Goal: Check status: Check status

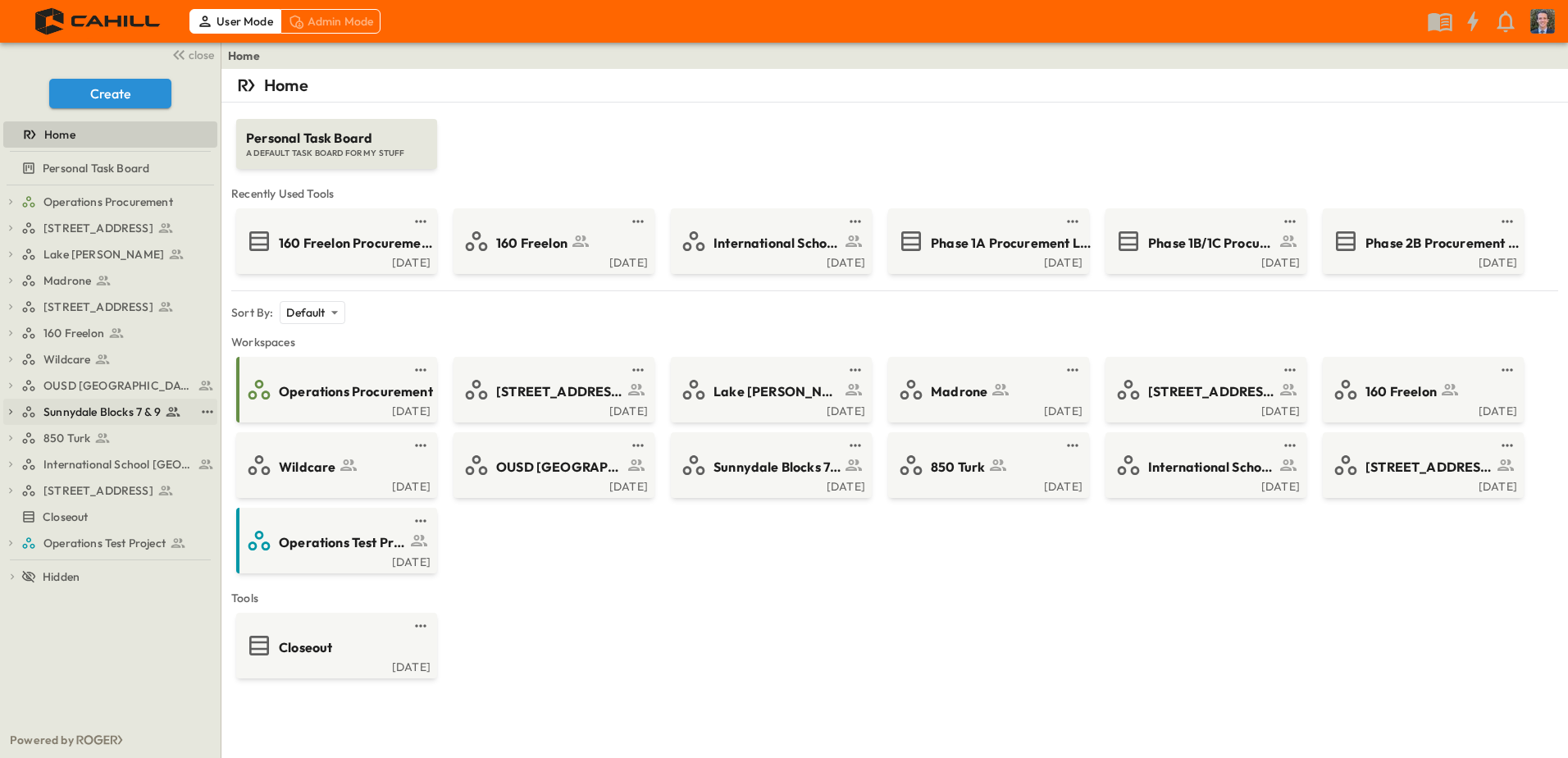
click at [113, 410] on span "Sunnydale Blocks 7 & 9" at bounding box center [102, 412] width 118 height 16
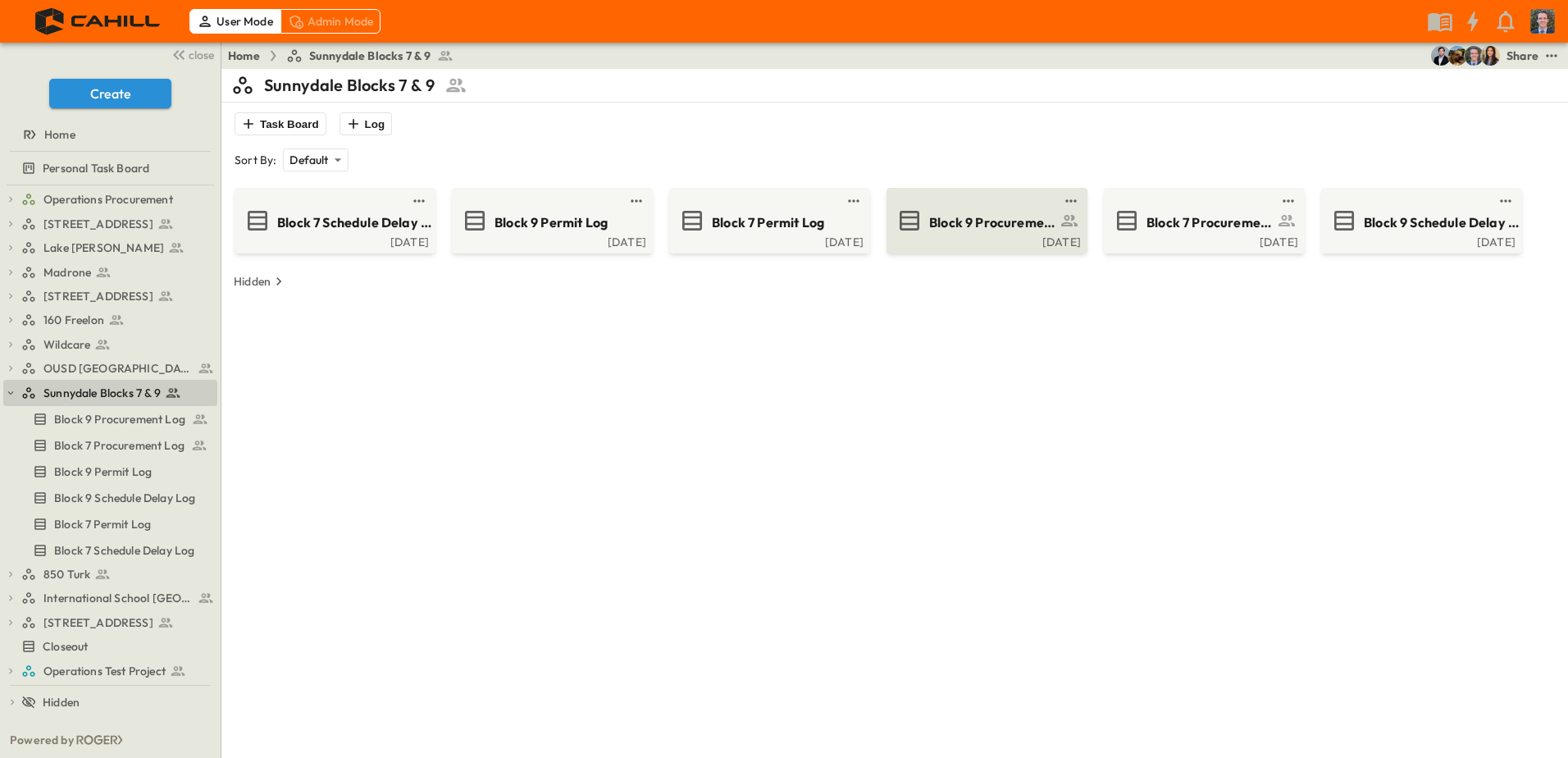
click at [920, 231] on icon at bounding box center [909, 220] width 26 height 26
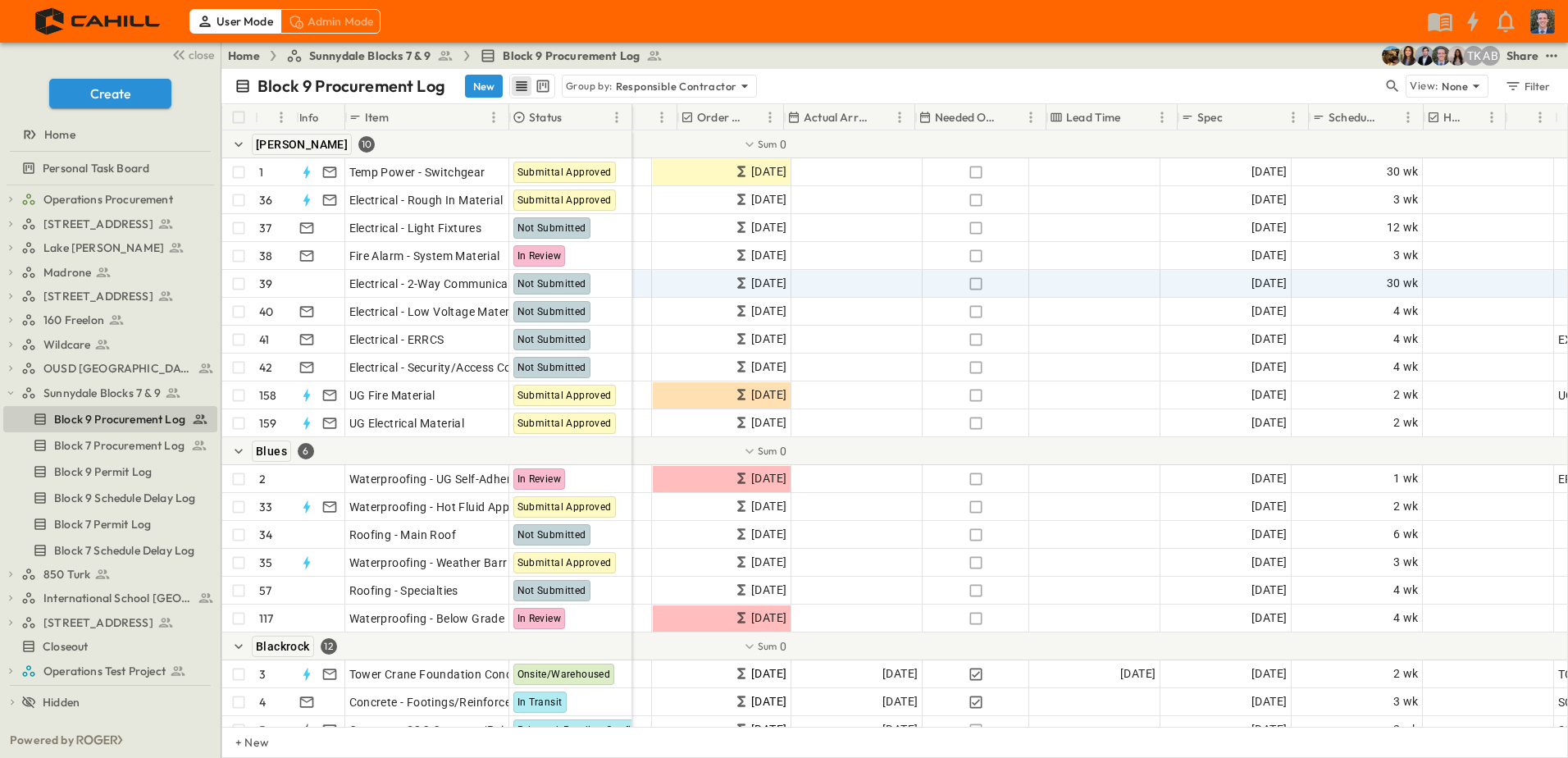
scroll to position [0, 890]
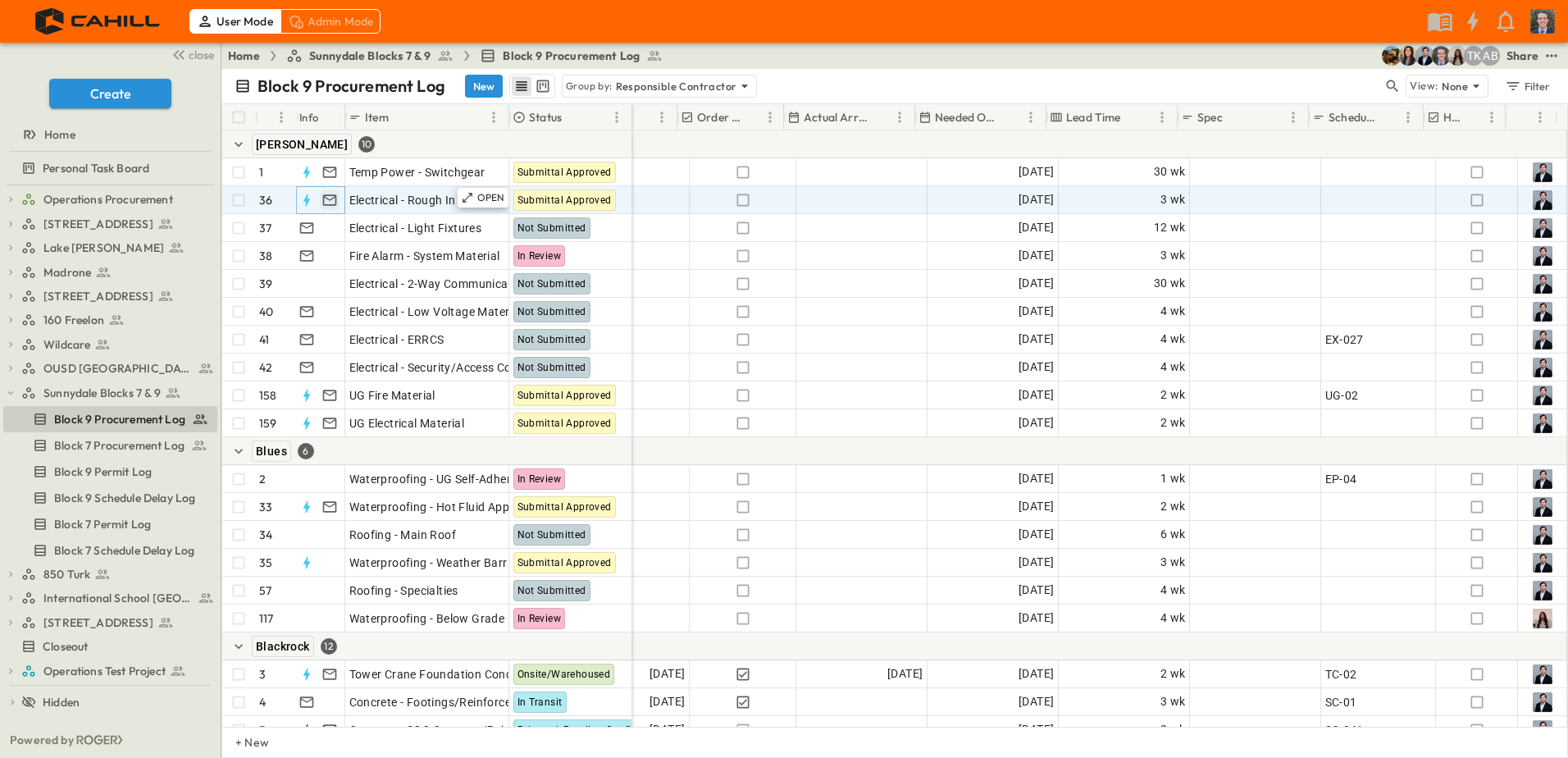
click at [334, 197] on icon "button" at bounding box center [330, 200] width 16 height 16
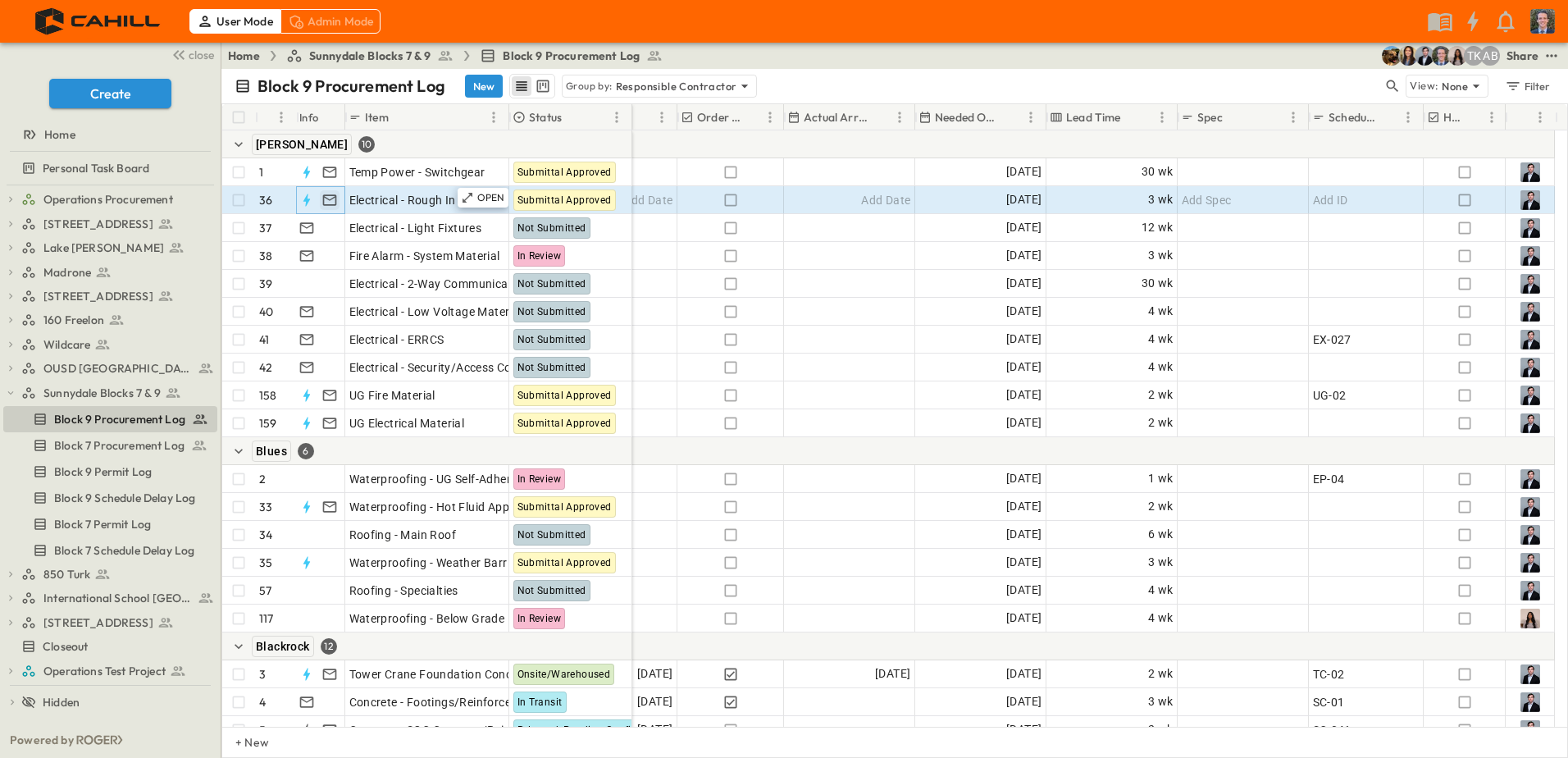
click at [328, 196] on icon "button" at bounding box center [330, 200] width 16 height 16
click at [485, 197] on p "OPEN" at bounding box center [491, 197] width 28 height 13
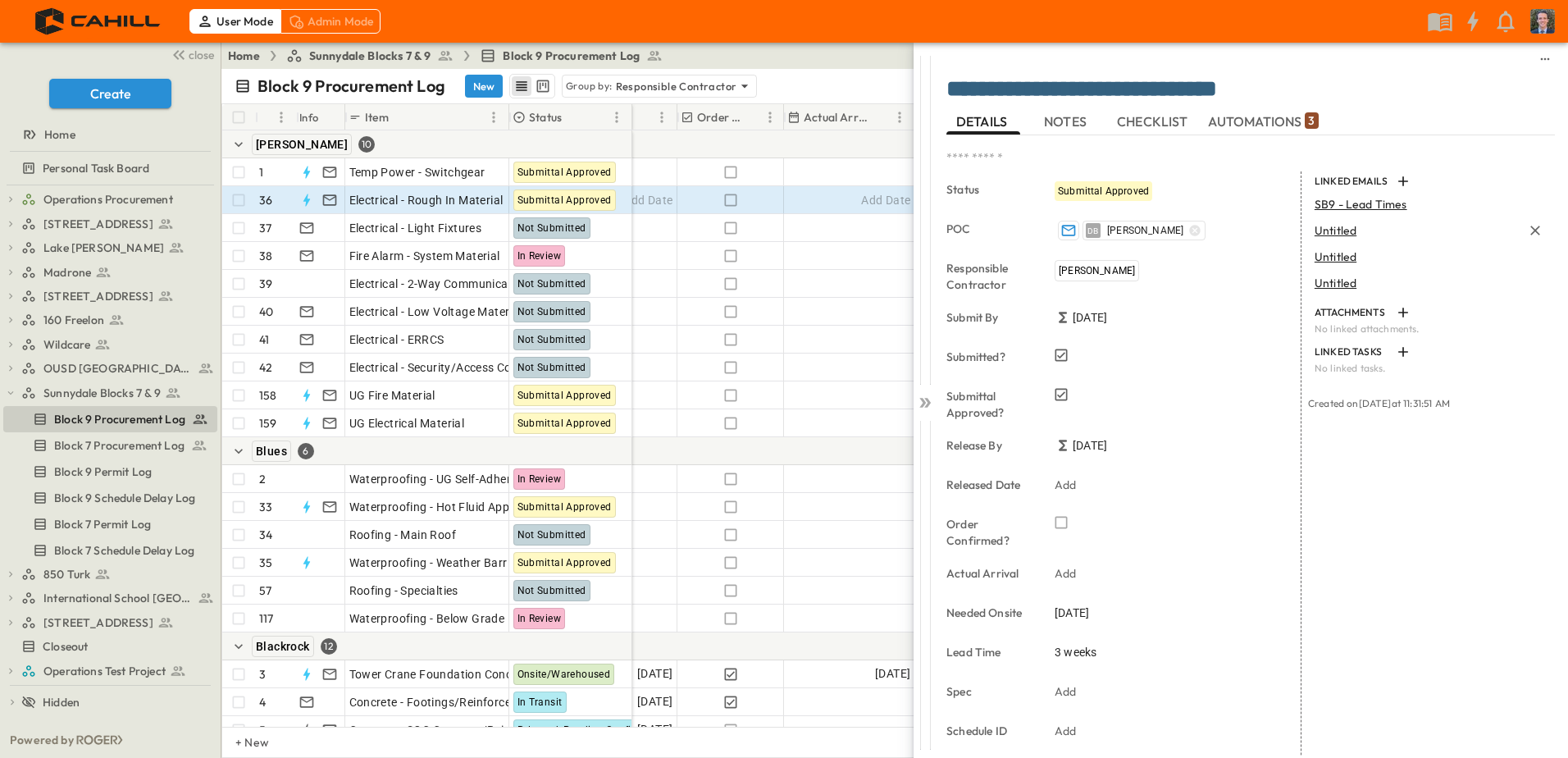
click at [1325, 233] on span "Untitled" at bounding box center [1335, 230] width 42 height 15
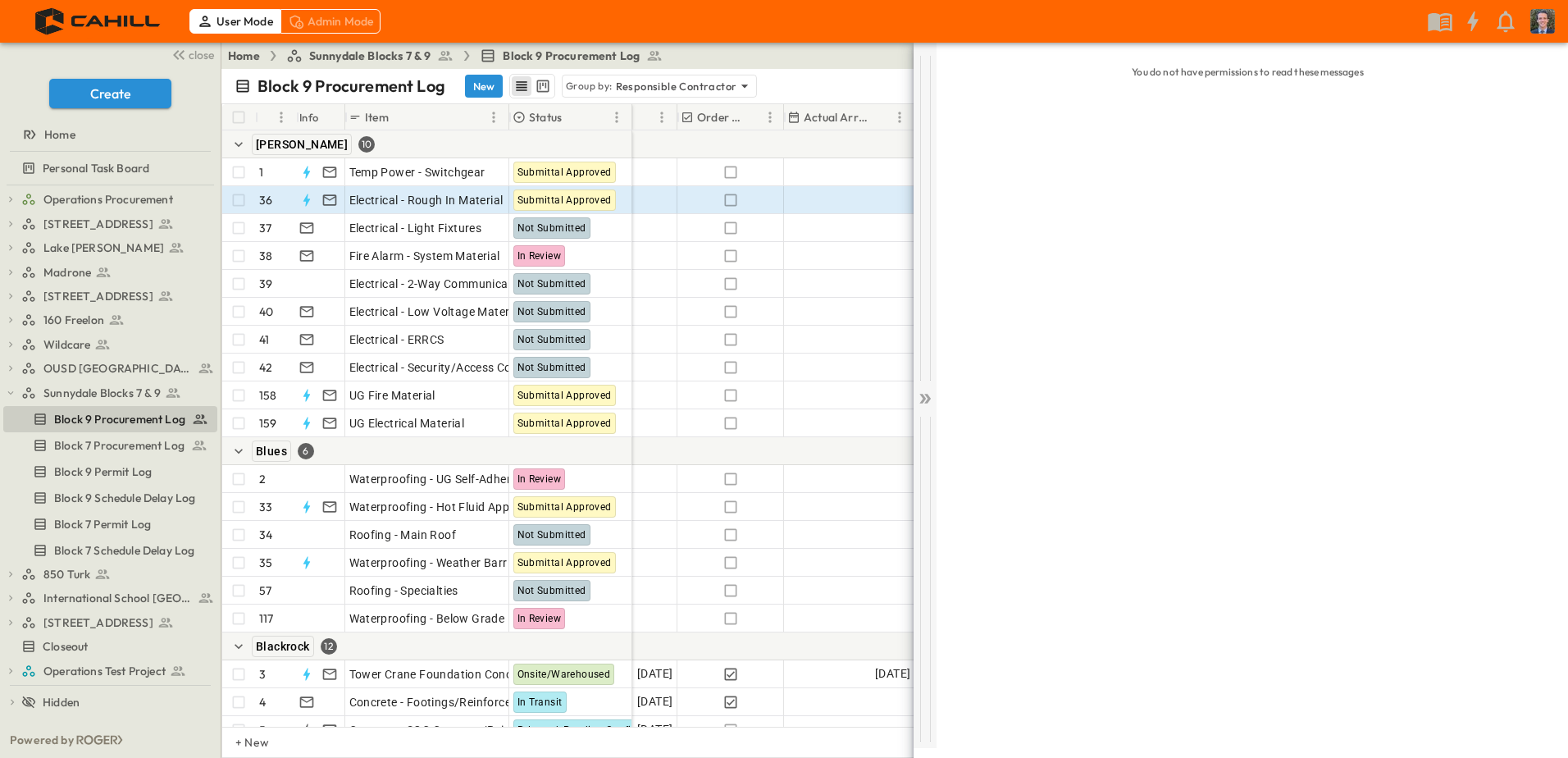
click at [922, 397] on icon at bounding box center [925, 399] width 16 height 16
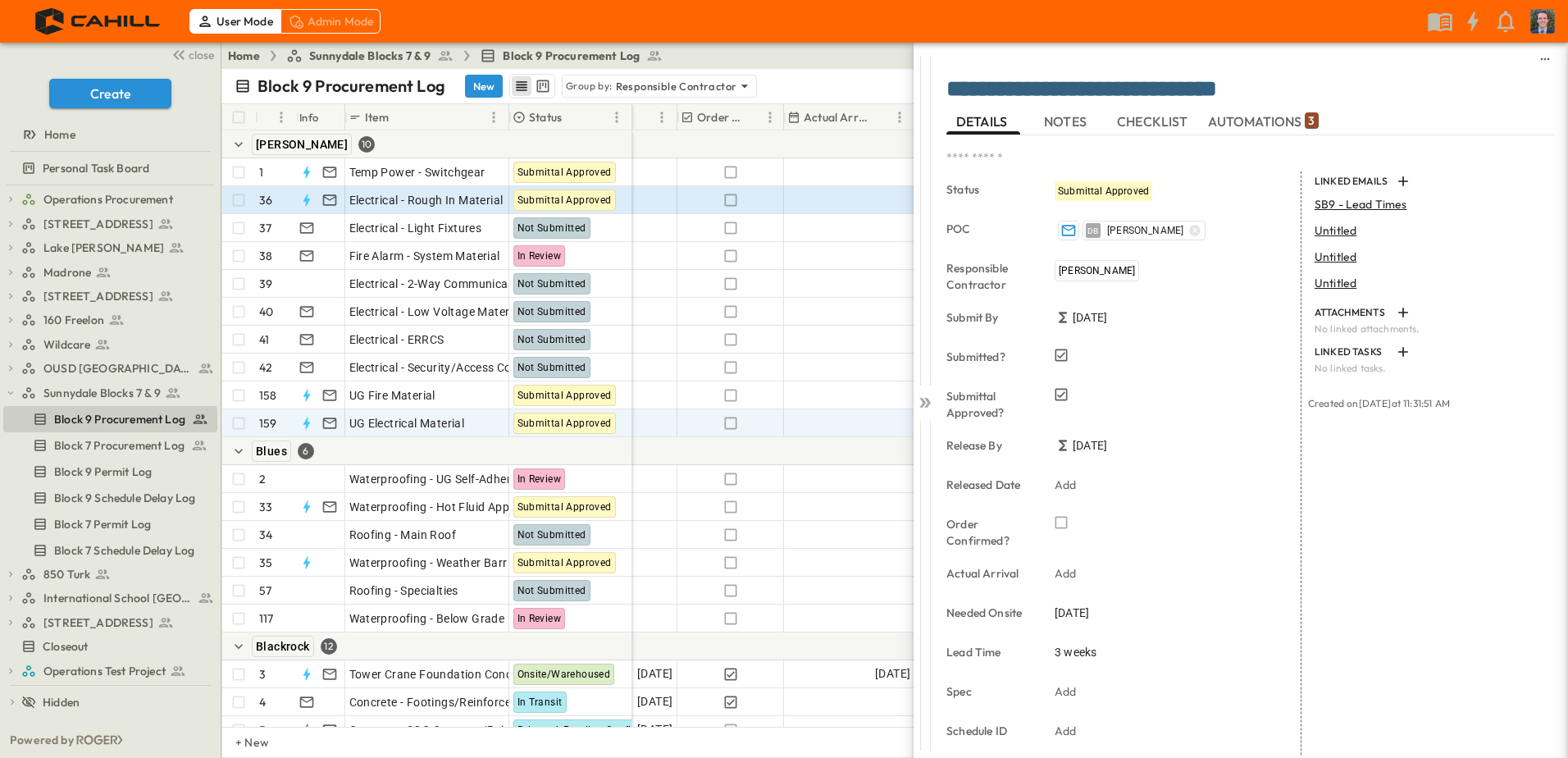
click at [722, 439] on div at bounding box center [726, 451] width 1657 height 28
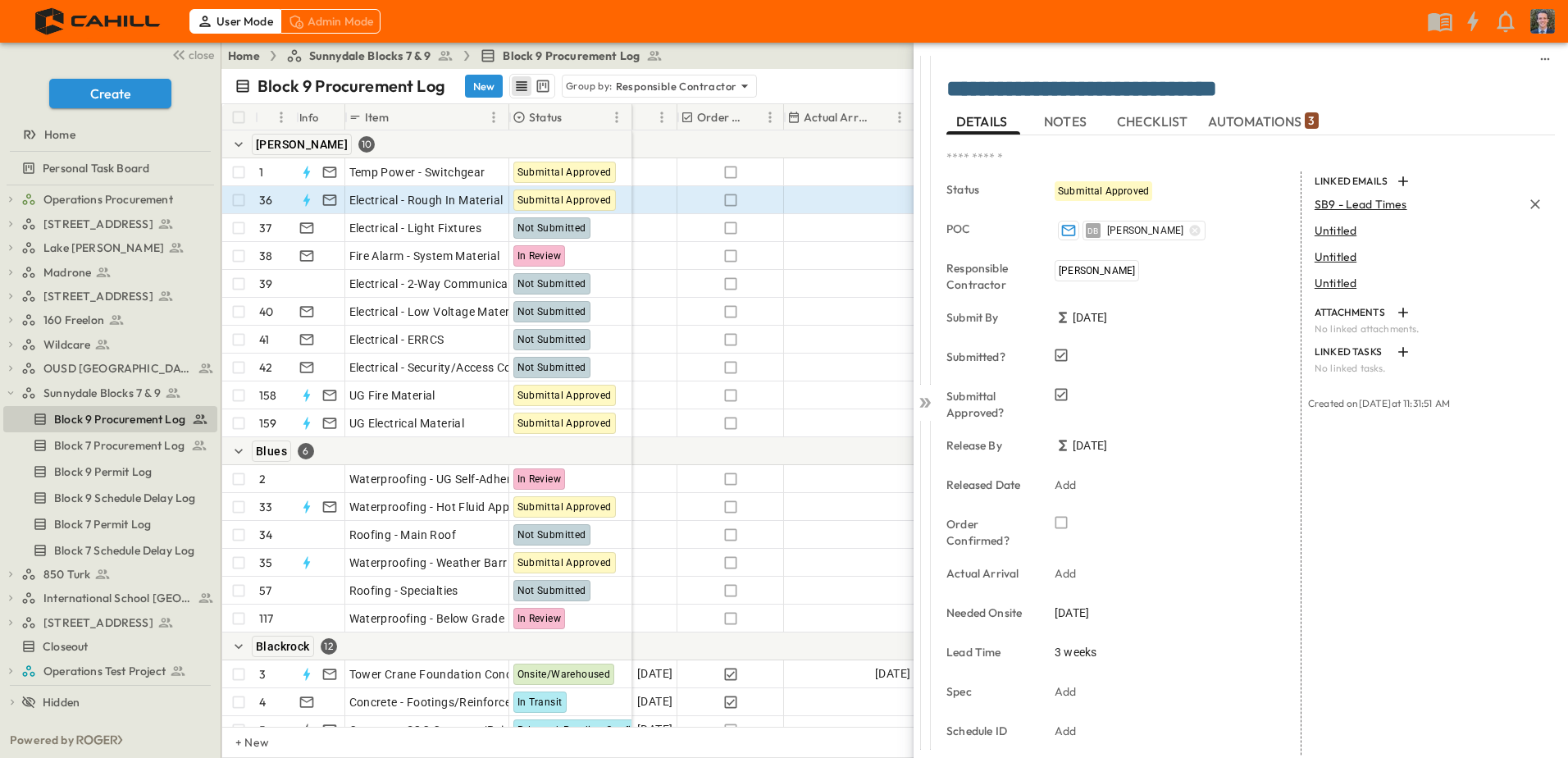
click at [1344, 202] on span "SB9 - Lead Times" at bounding box center [1361, 204] width 93 height 15
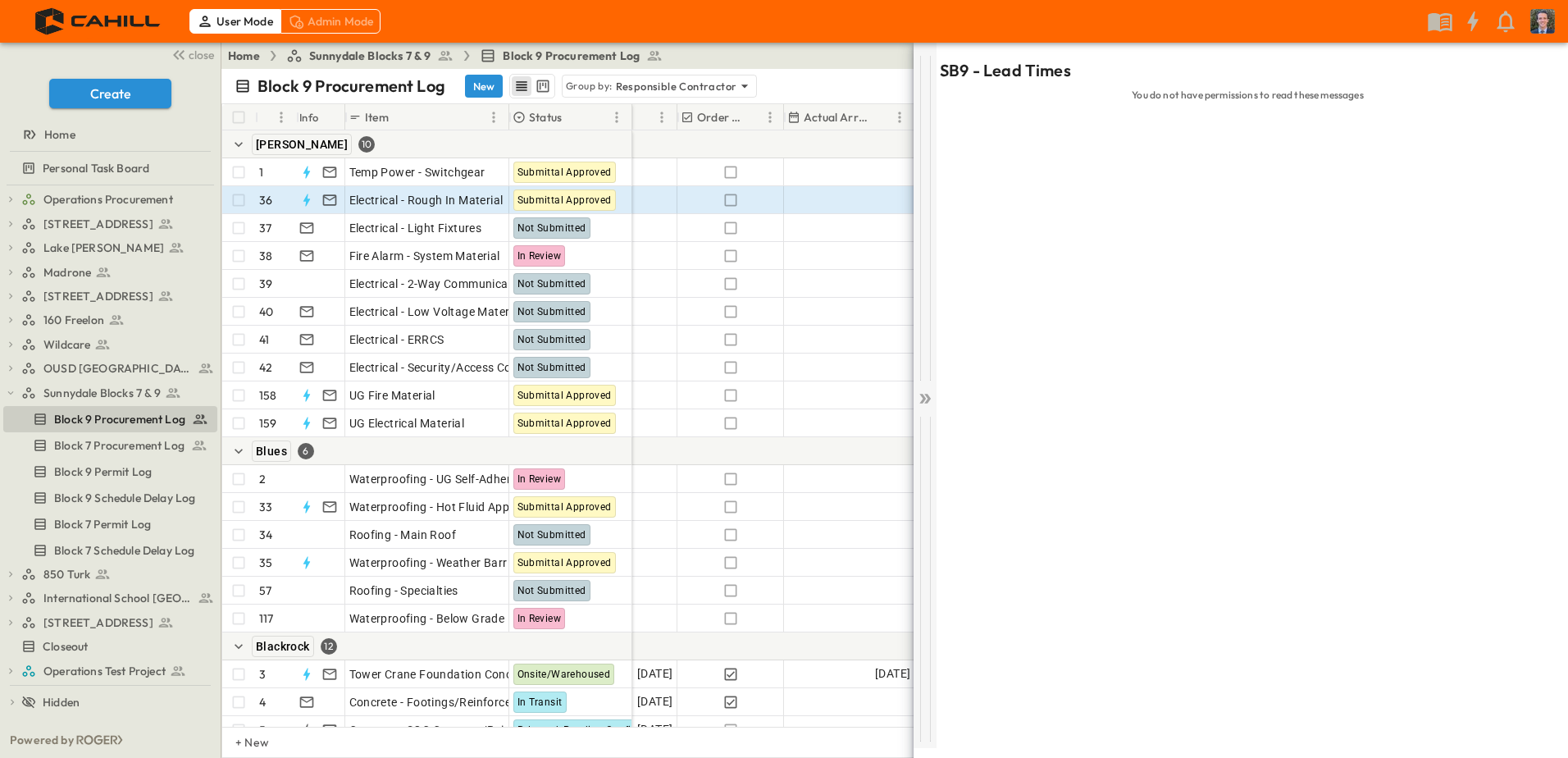
click at [925, 393] on icon at bounding box center [925, 399] width 16 height 16
click at [544, 293] on div "Not Submitted" at bounding box center [552, 284] width 77 height 21
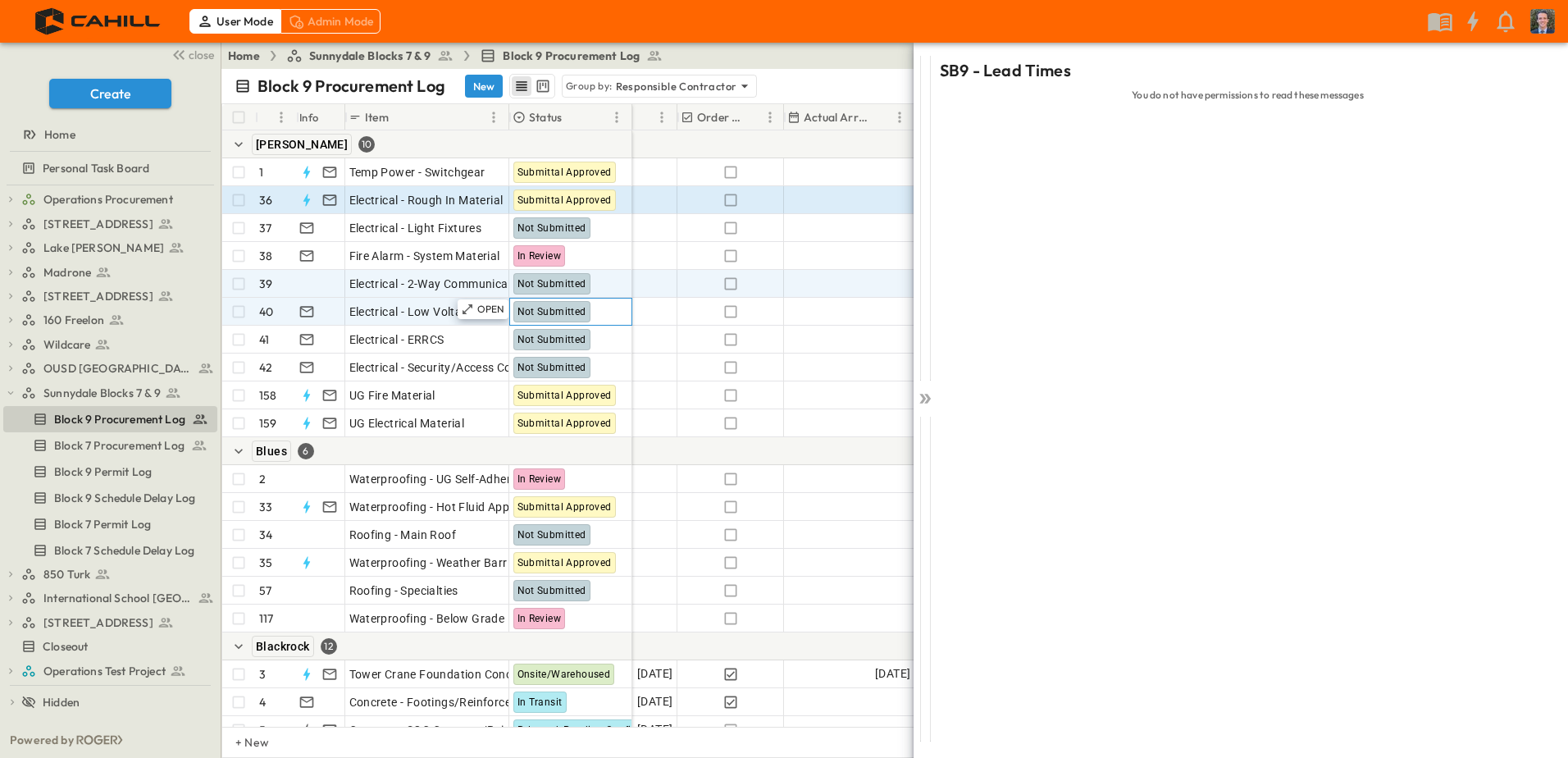
click at [539, 316] on span "Not Submitted" at bounding box center [552, 312] width 69 height 12
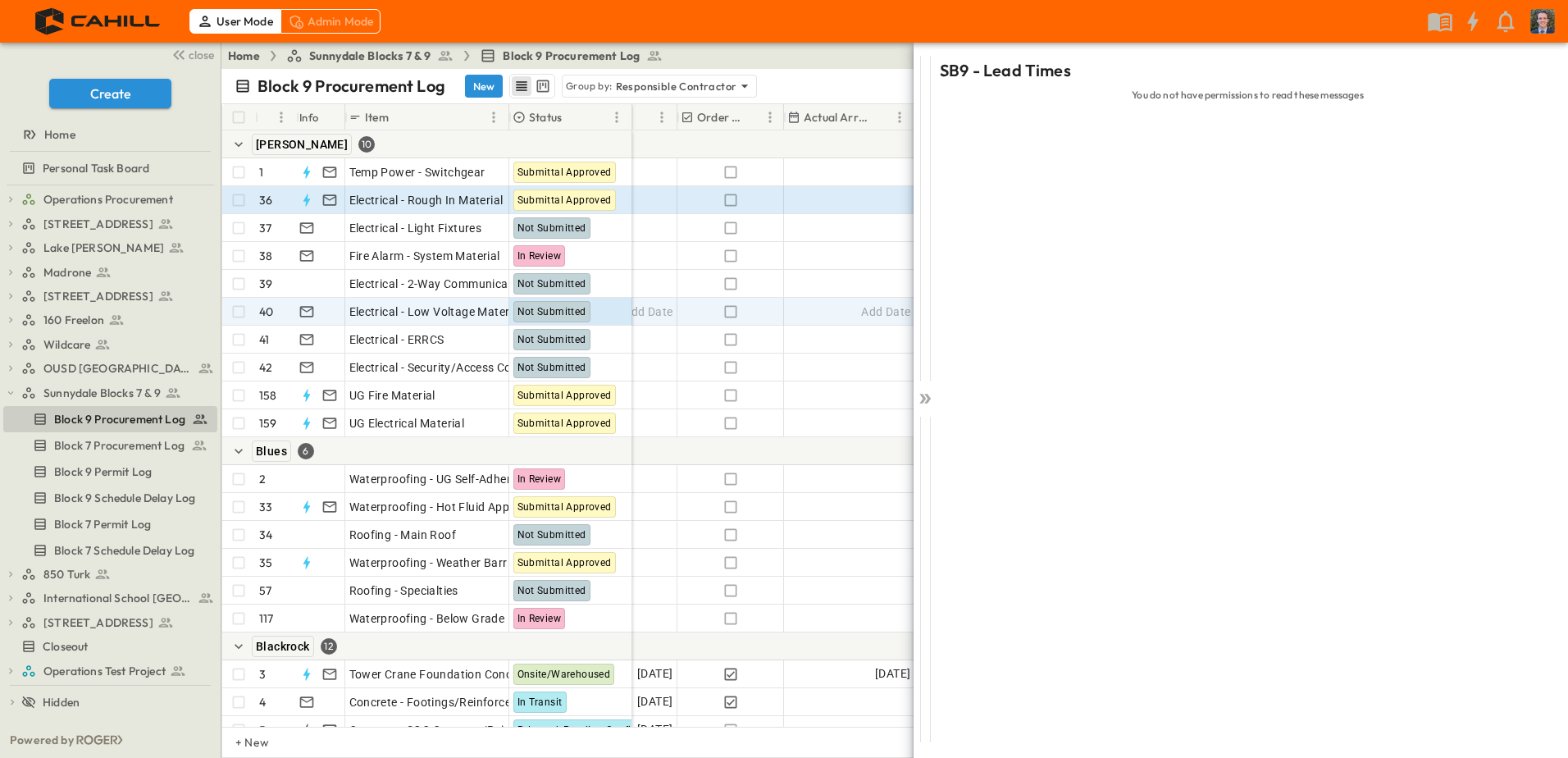
click at [928, 401] on div "SB9 - Lead Times You do not have permissions to read these messages" at bounding box center [1241, 422] width 654 height 758
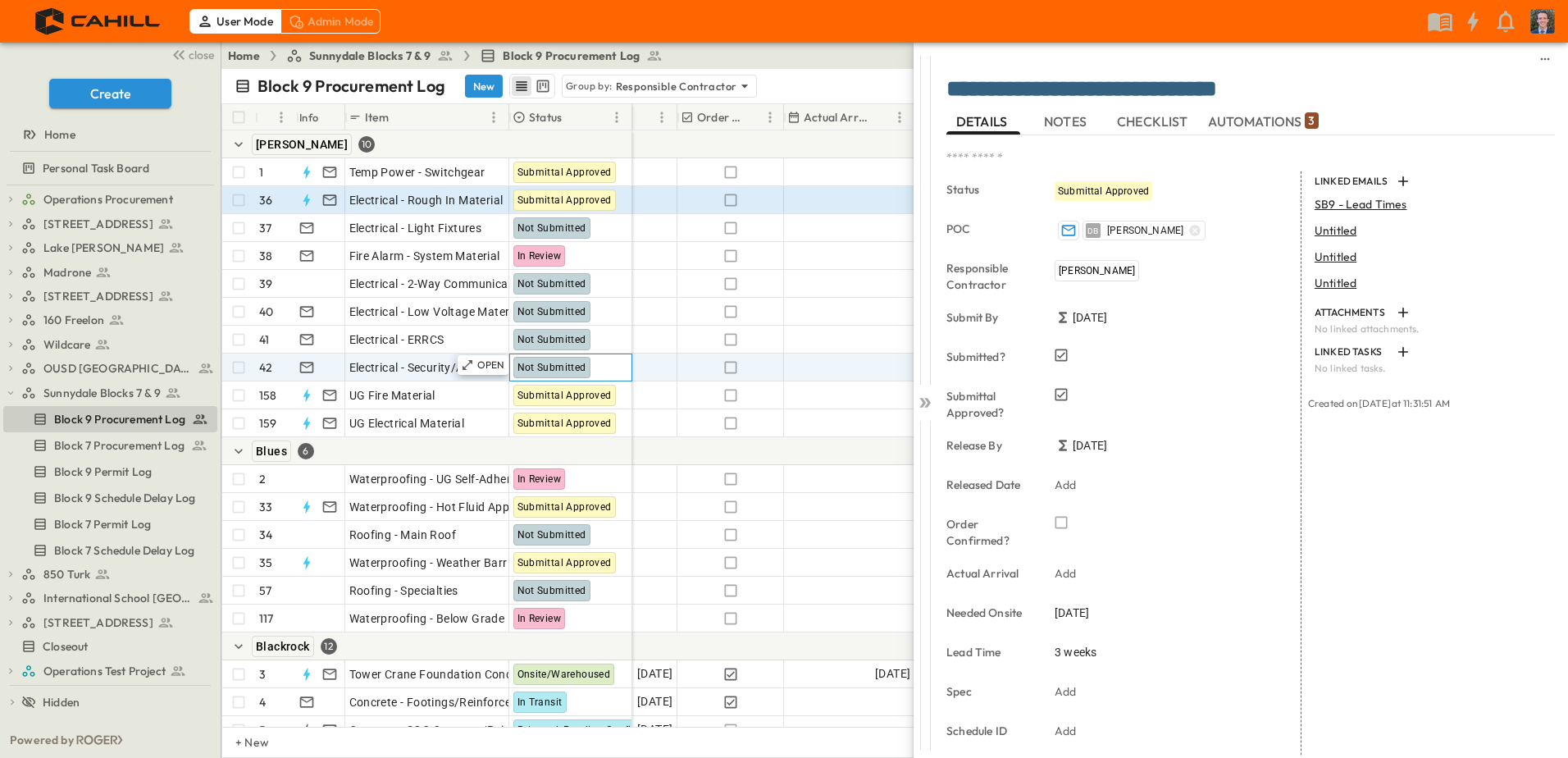
click at [564, 370] on span "Not Submitted" at bounding box center [552, 367] width 69 height 12
click at [932, 406] on icon at bounding box center [925, 403] width 16 height 16
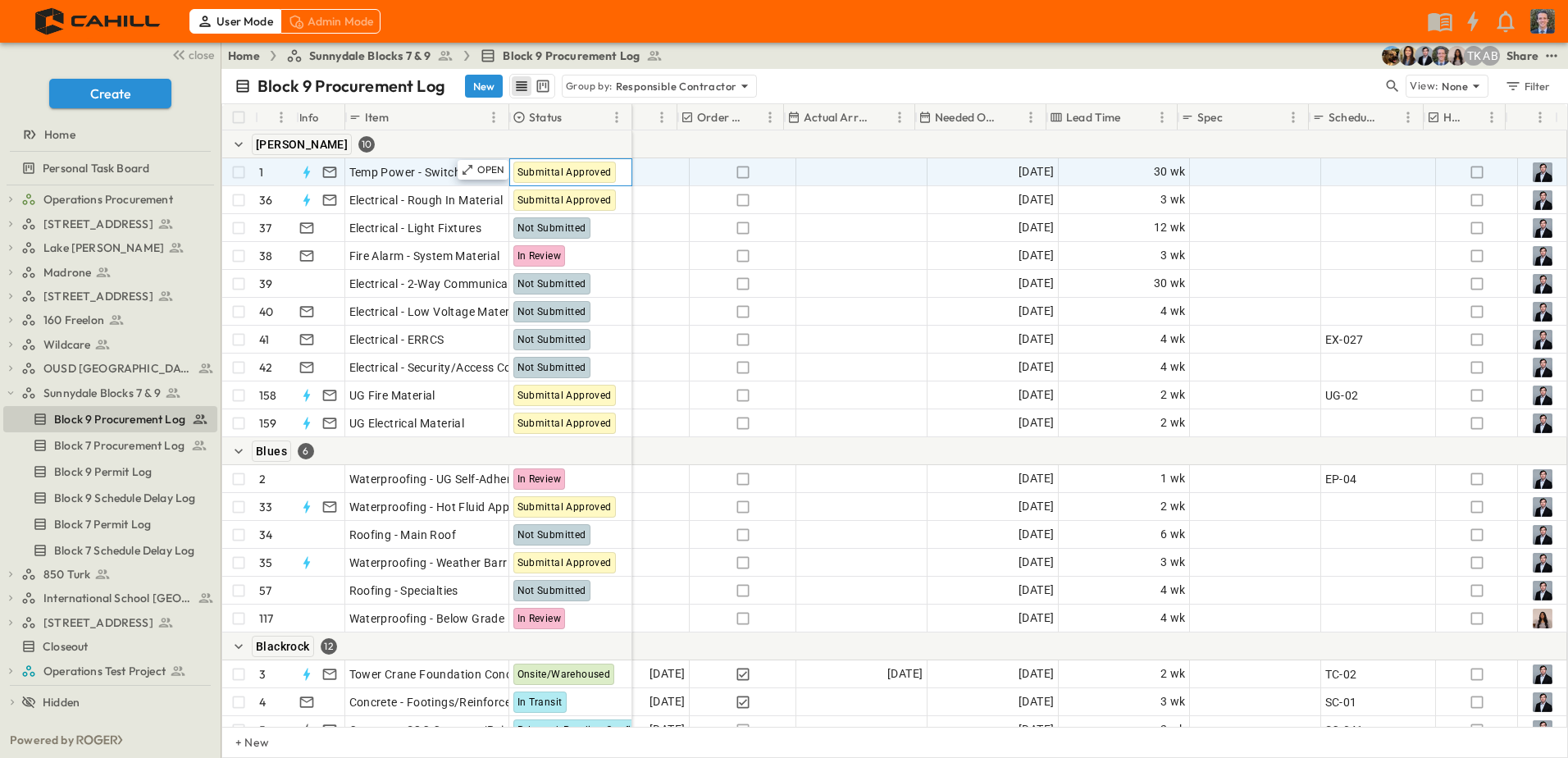
click at [557, 174] on span "Submittal Approved" at bounding box center [564, 172] width 95 height 12
click at [583, 174] on span "Submittal Approved" at bounding box center [564, 172] width 95 height 12
click at [494, 169] on p "OPEN" at bounding box center [491, 169] width 28 height 13
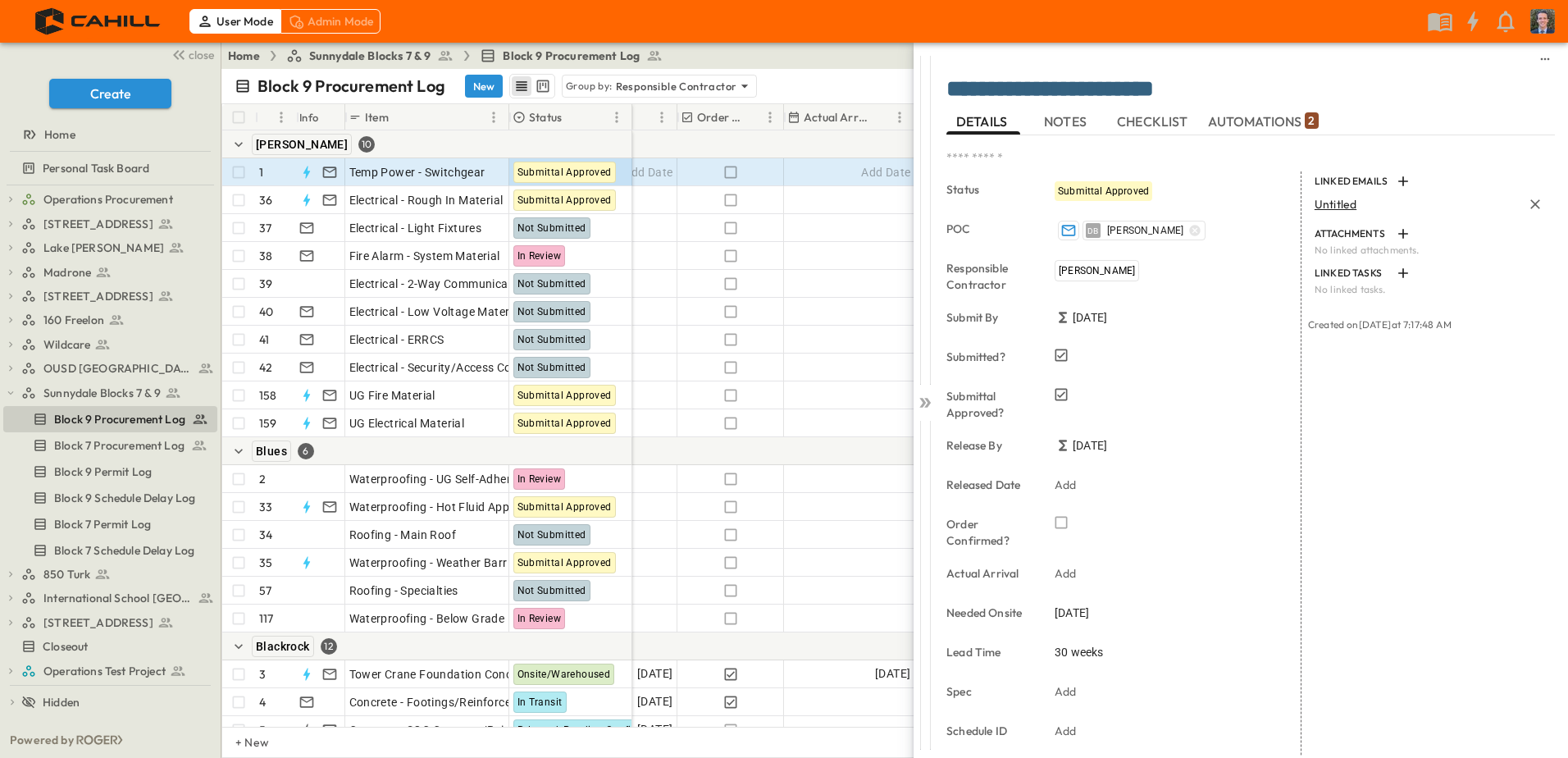
click at [1338, 205] on span "Untitled" at bounding box center [1335, 204] width 42 height 15
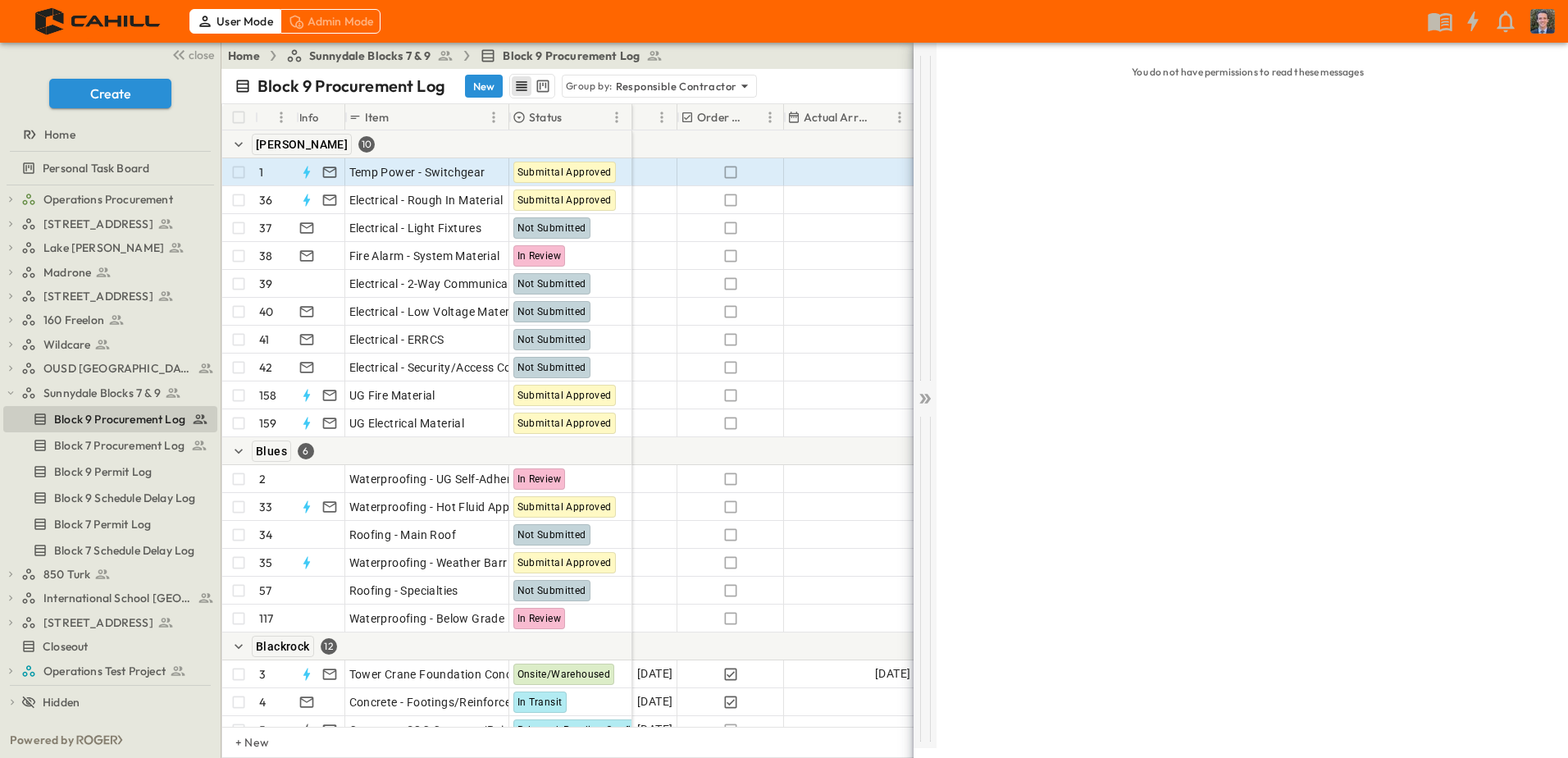
click at [926, 396] on icon at bounding box center [925, 399] width 16 height 16
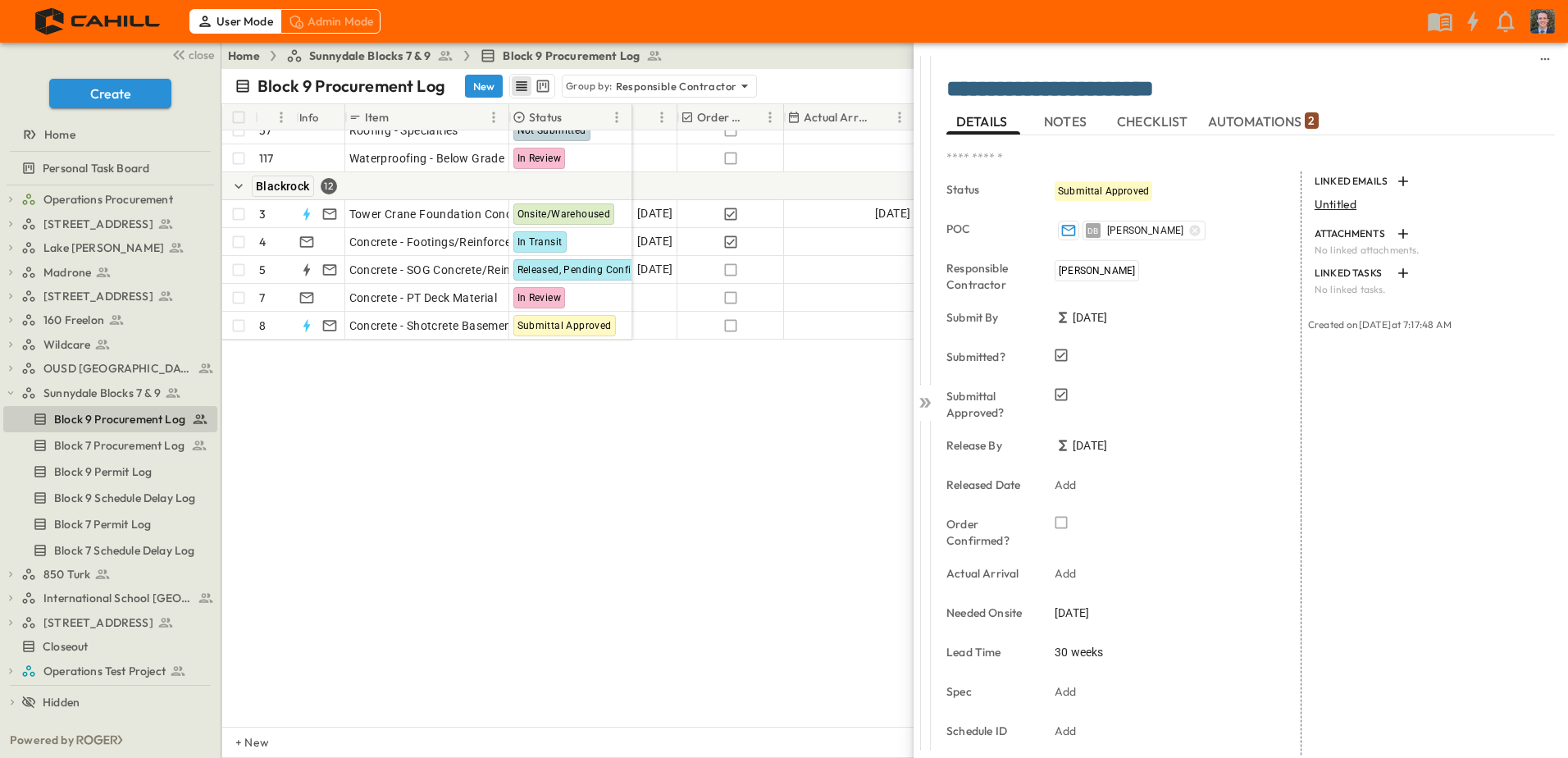
scroll to position [0, 890]
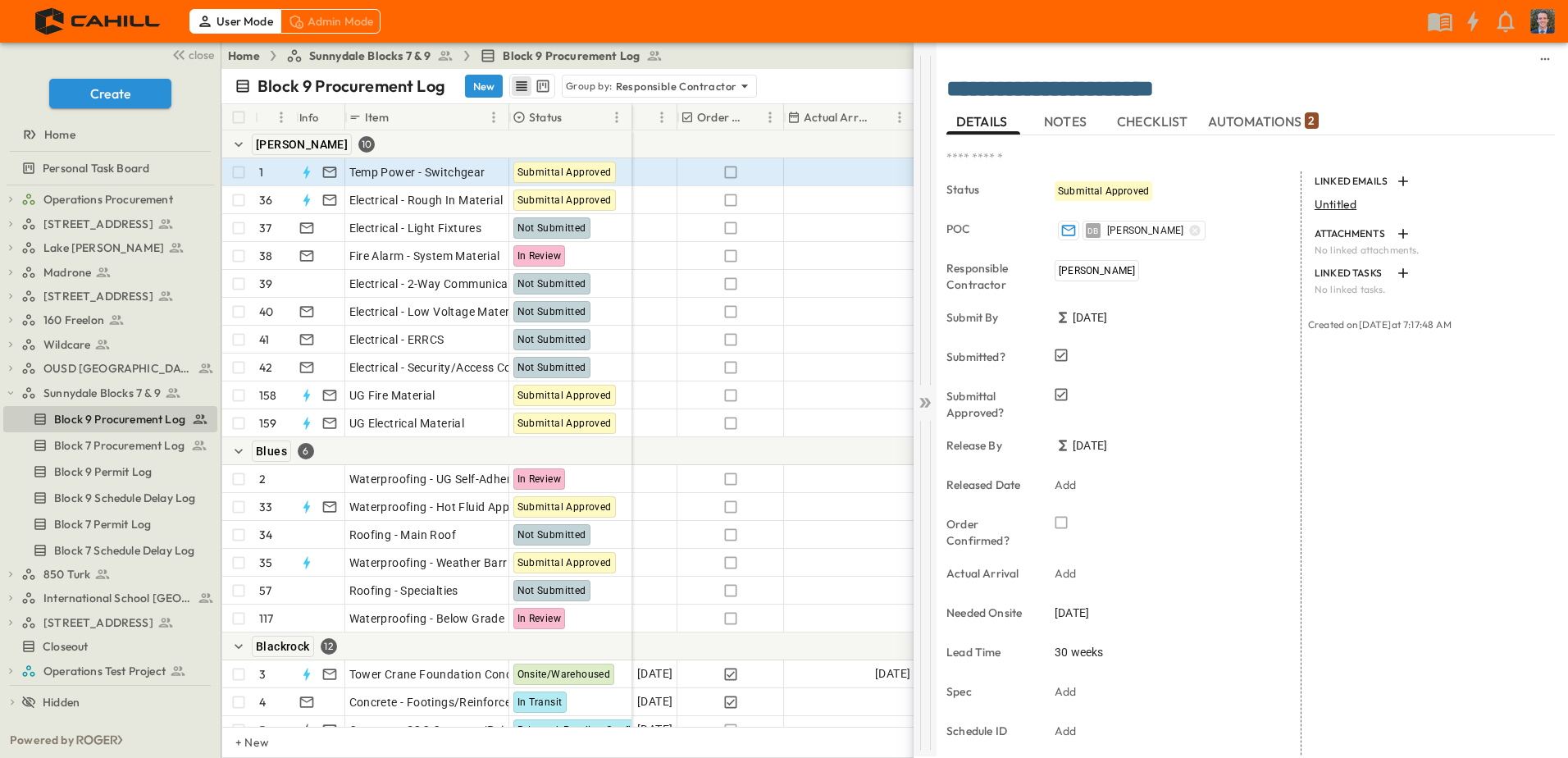
click at [924, 403] on icon at bounding box center [923, 403] width 7 height 10
